Goal: Information Seeking & Learning: Check status

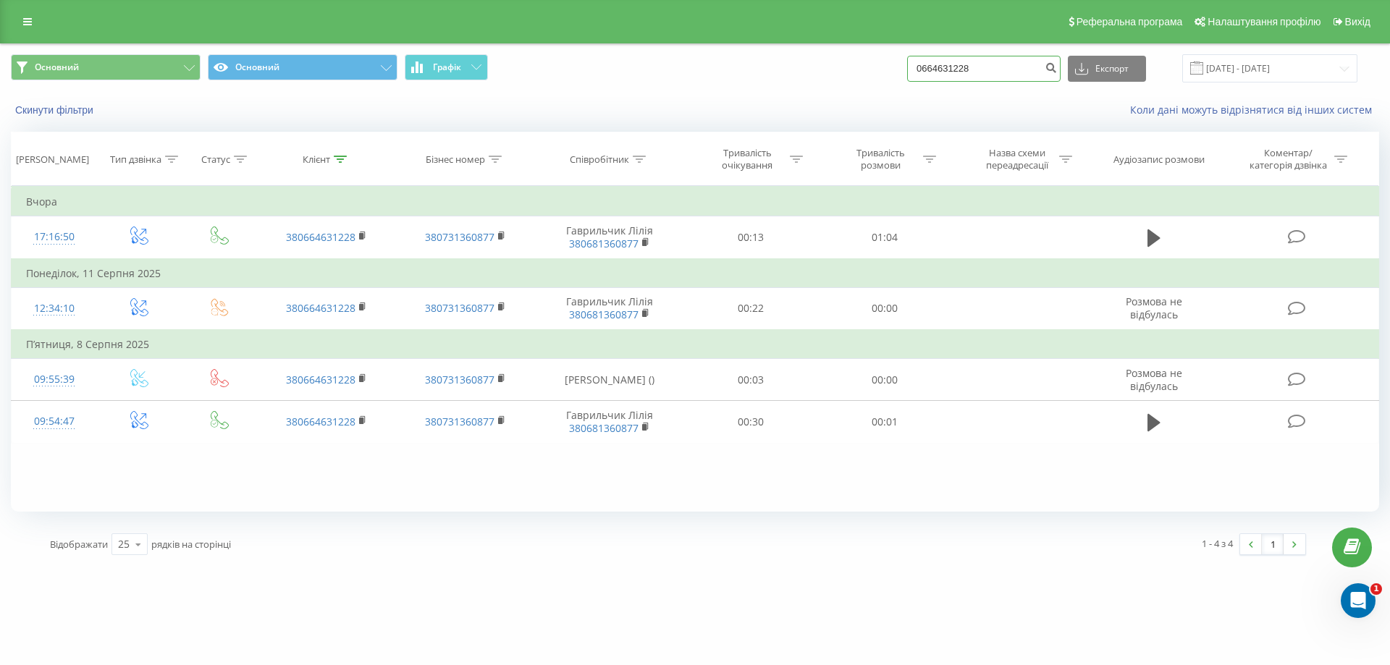
drag, startPoint x: 828, startPoint y: 58, endPoint x: 892, endPoint y: 52, distance: 64.0
click at [832, 59] on div "Основний Основний Графік 0664631228 Експорт .csv .xls .xlsx [DATE] - [DATE]" at bounding box center [695, 68] width 1368 height 28
paste input "0668104578"
type input "0668104578"
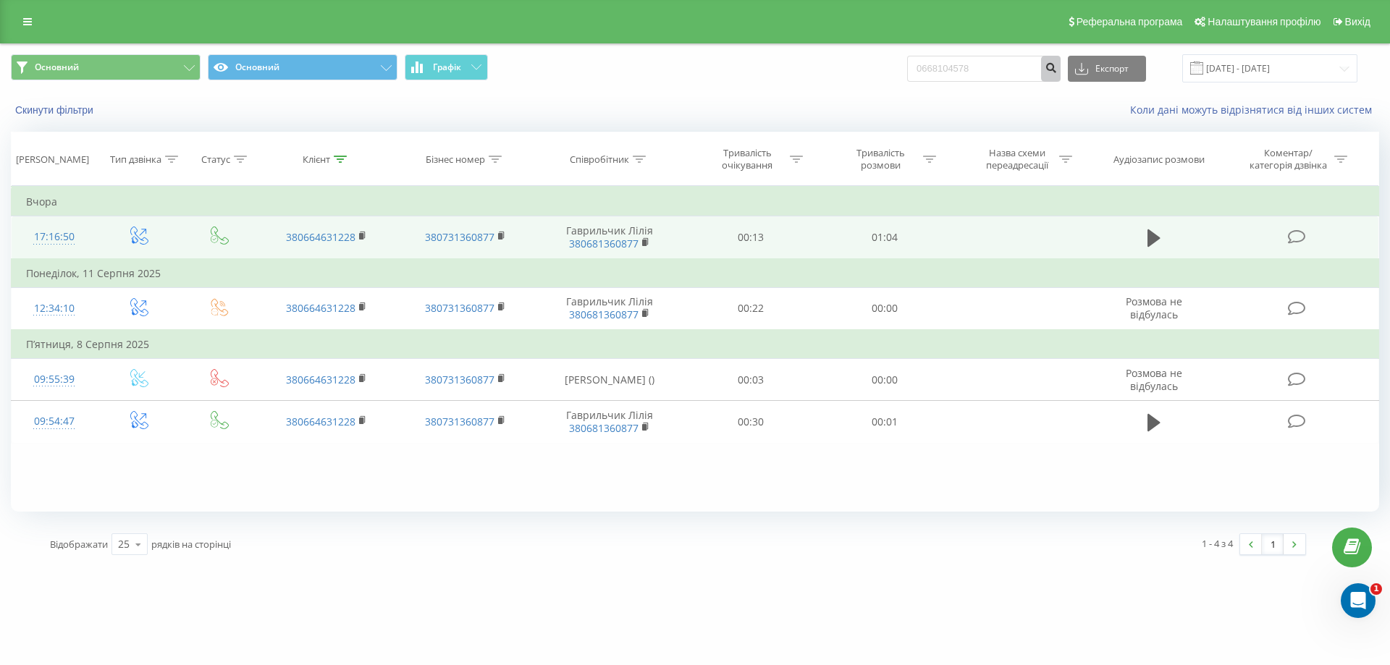
drag, startPoint x: 1064, startPoint y: 65, endPoint x: 1066, endPoint y: 236, distance: 170.8
click at [1057, 65] on icon "submit" at bounding box center [1051, 66] width 12 height 9
